Goal: Information Seeking & Learning: Learn about a topic

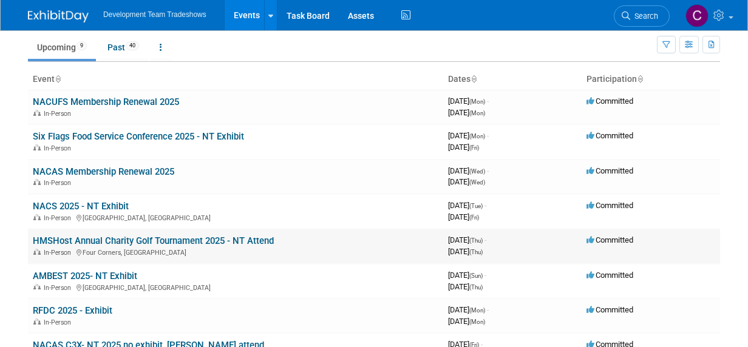
scroll to position [61, 0]
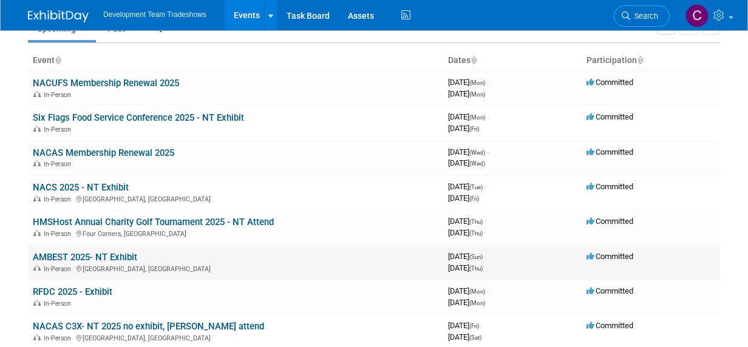
click at [97, 254] on link "AMBEST 2025- NT Exhibit" at bounding box center [85, 257] width 104 height 11
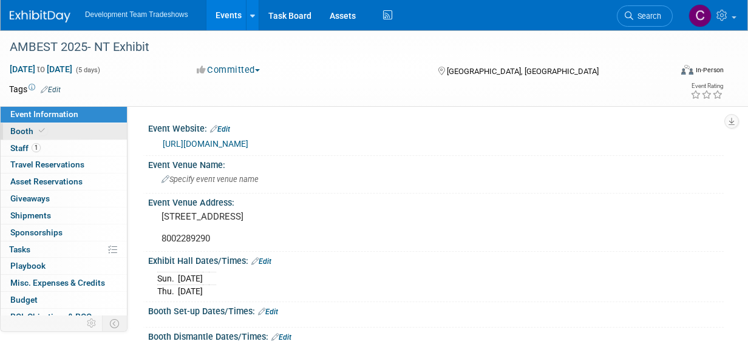
click at [18, 131] on span "Booth" at bounding box center [28, 131] width 37 height 10
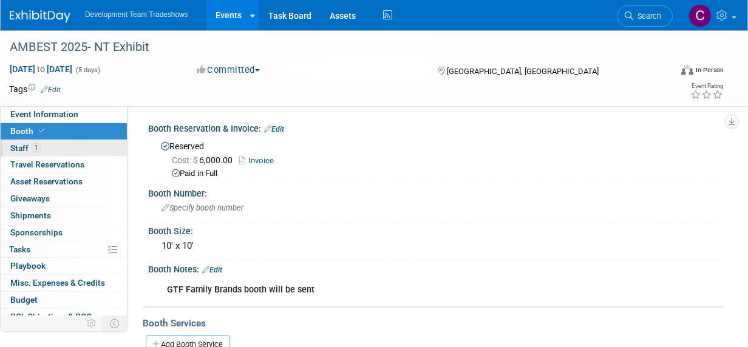
click at [18, 145] on span "Staff 1" at bounding box center [25, 148] width 30 height 10
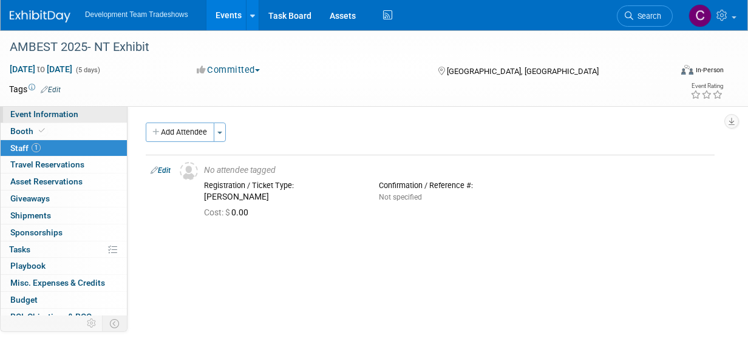
click at [25, 112] on span "Event Information" at bounding box center [44, 114] width 68 height 10
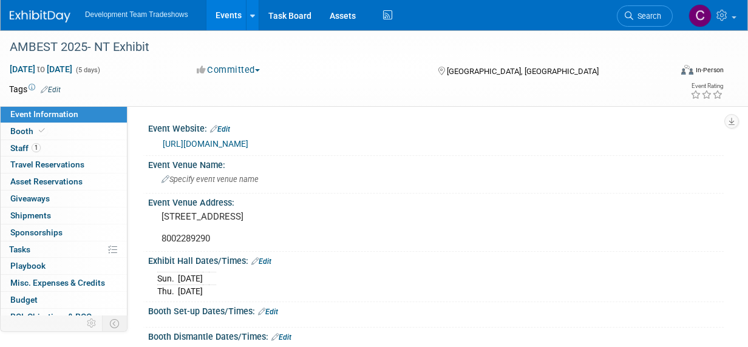
click at [232, 141] on link "https://eventlogistics.swoogo.com/ambest37/Registration?utm_source=ClickDimensi…" at bounding box center [206, 144] width 86 height 10
click at [225, 149] on link "https://eventlogistics.swoogo.com/ambest37/Registration?utm_source=ClickDimensi…" at bounding box center [206, 144] width 86 height 10
